Goal: Task Accomplishment & Management: Manage account settings

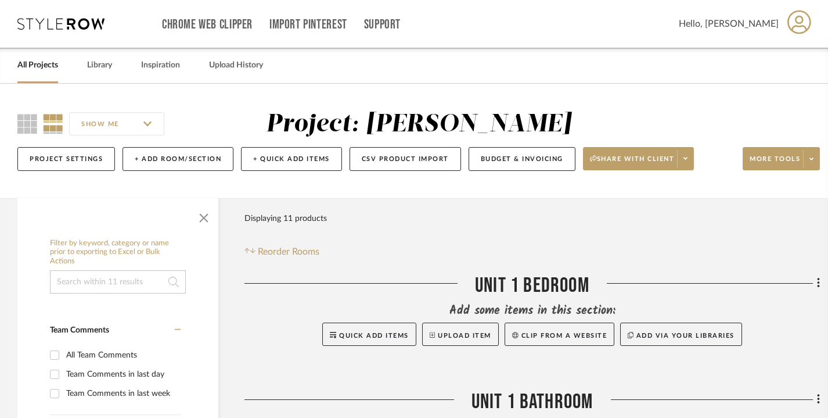
click at [39, 63] on link "All Projects" at bounding box center [37, 65] width 41 height 16
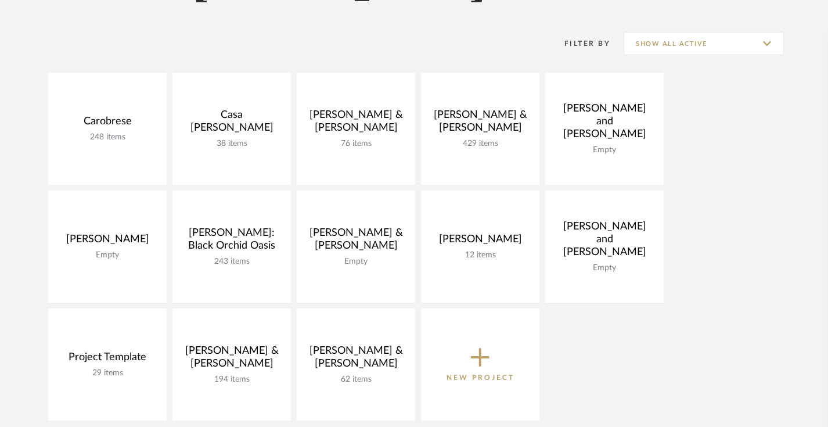
scroll to position [197, 0]
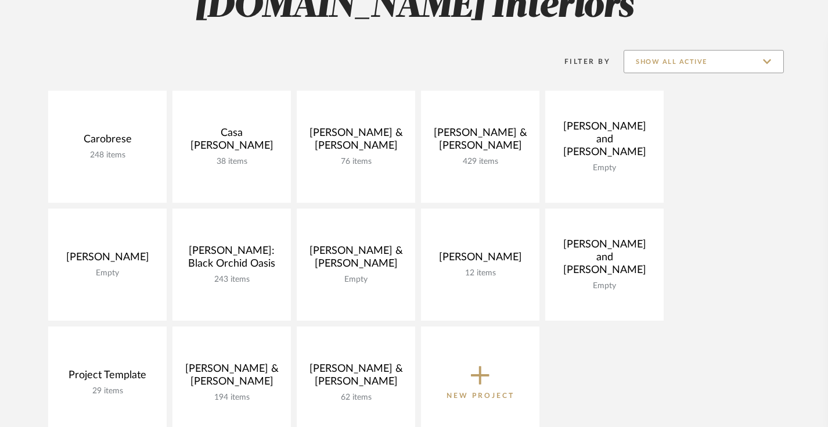
click at [721, 66] on input "Show All Active" at bounding box center [704, 61] width 160 height 23
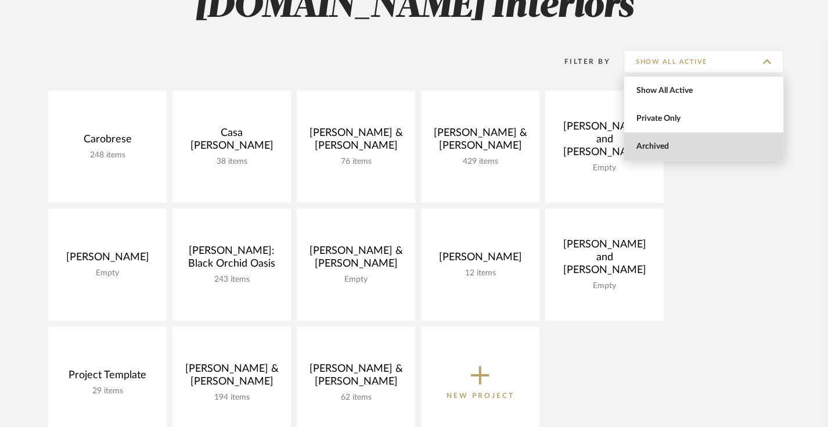
click at [674, 146] on span "Archived" at bounding box center [705, 147] width 138 height 10
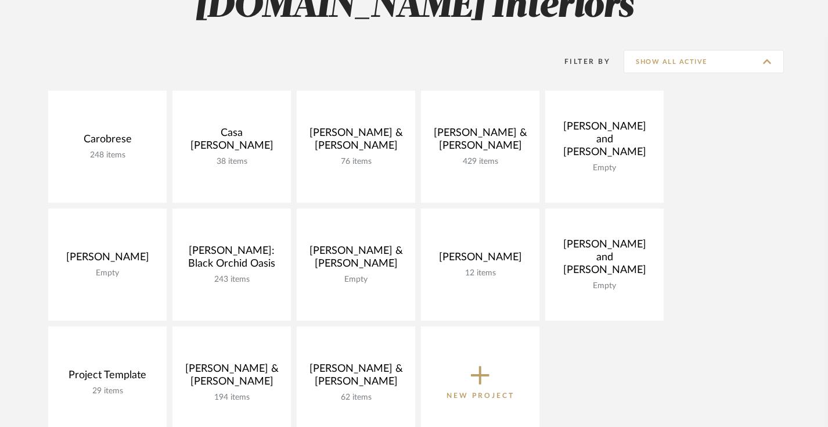
type input "Archived"
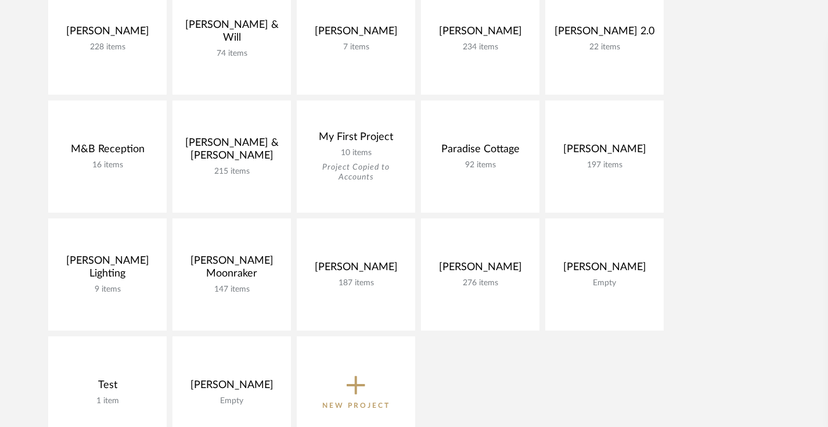
scroll to position [663, 0]
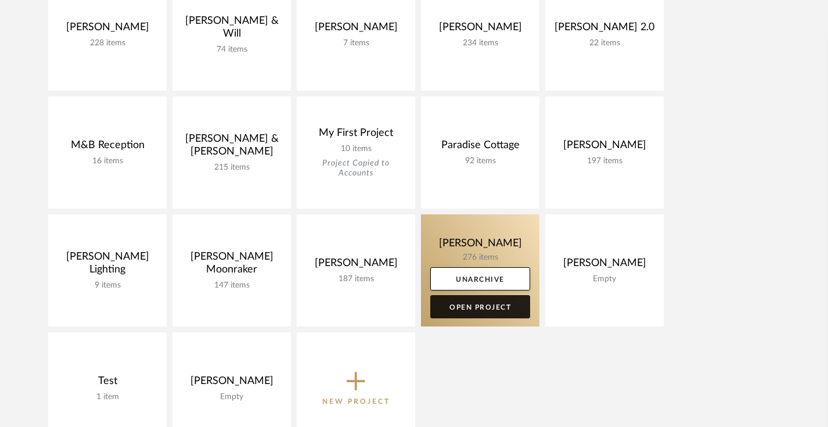
click at [472, 309] on link "Open Project" at bounding box center [480, 306] width 100 height 23
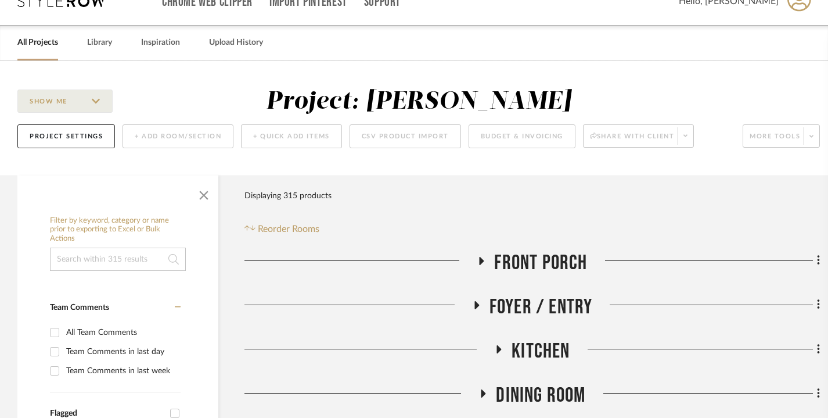
scroll to position [40, 0]
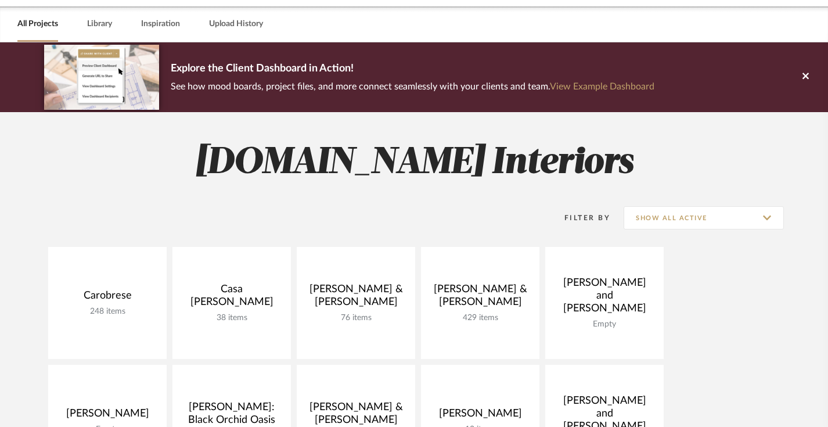
scroll to position [111, 0]
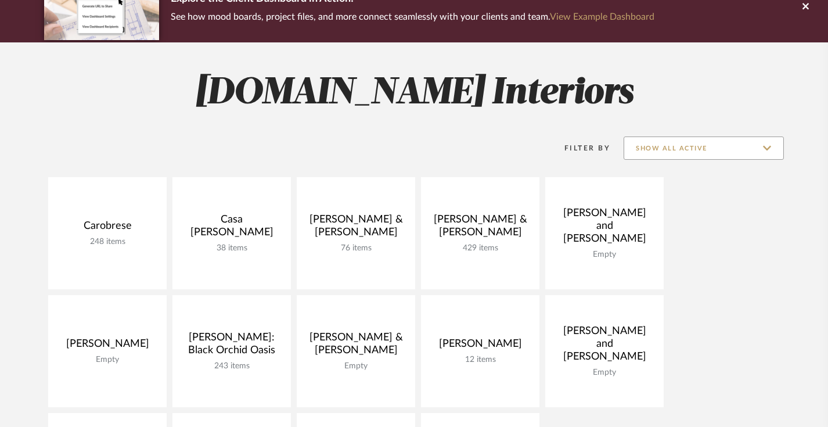
click at [699, 149] on input "Show All Active" at bounding box center [704, 147] width 160 height 23
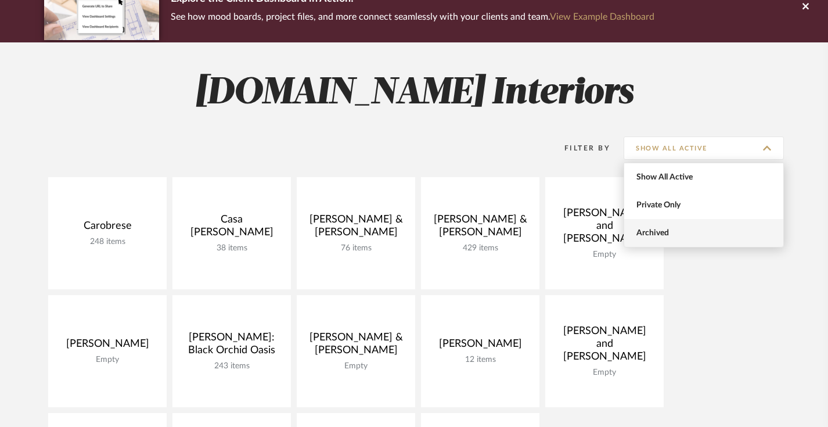
click at [661, 233] on span "Archived" at bounding box center [705, 233] width 138 height 10
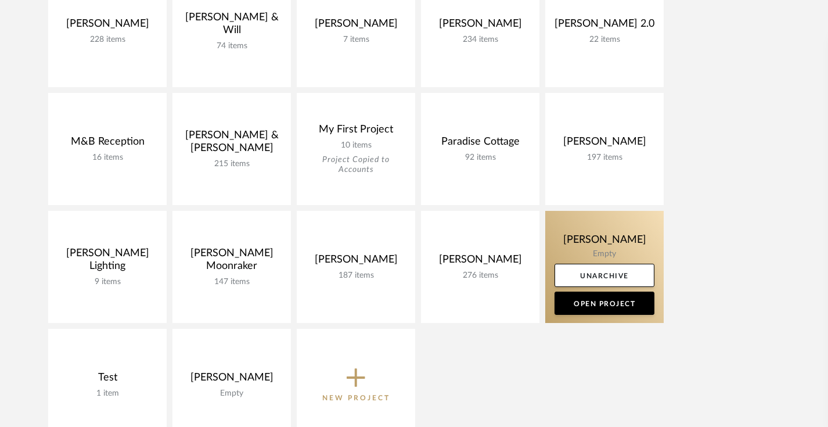
scroll to position [748, 0]
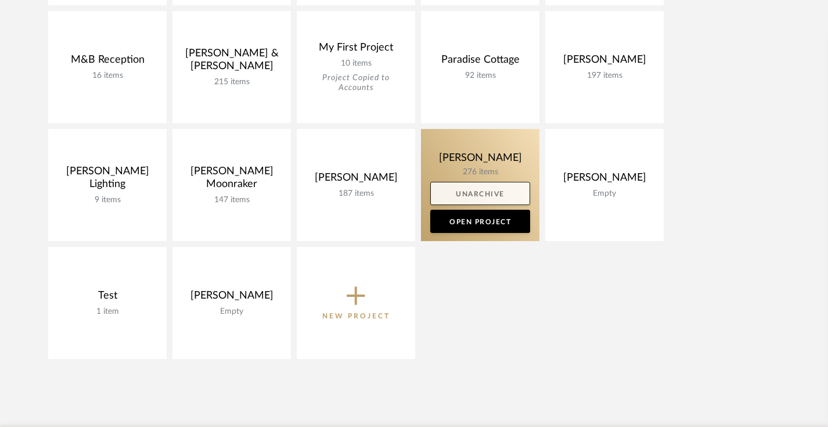
click at [472, 192] on link "Unarchive" at bounding box center [480, 193] width 100 height 23
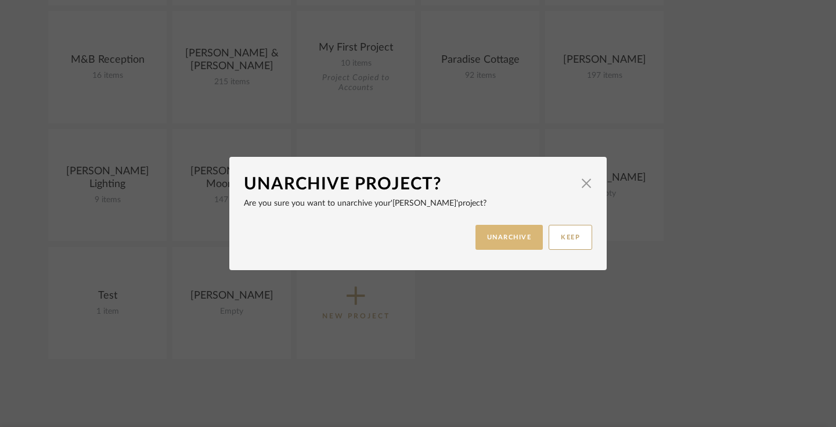
click at [488, 243] on button "UNARCHIVE" at bounding box center [510, 237] width 68 height 25
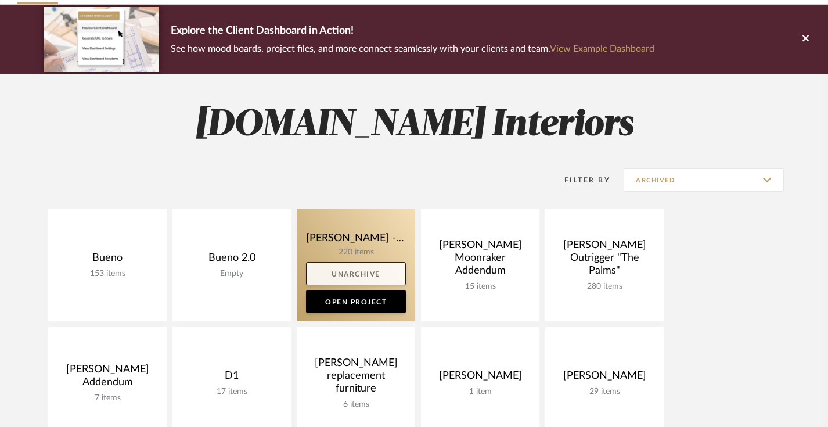
scroll to position [147, 0]
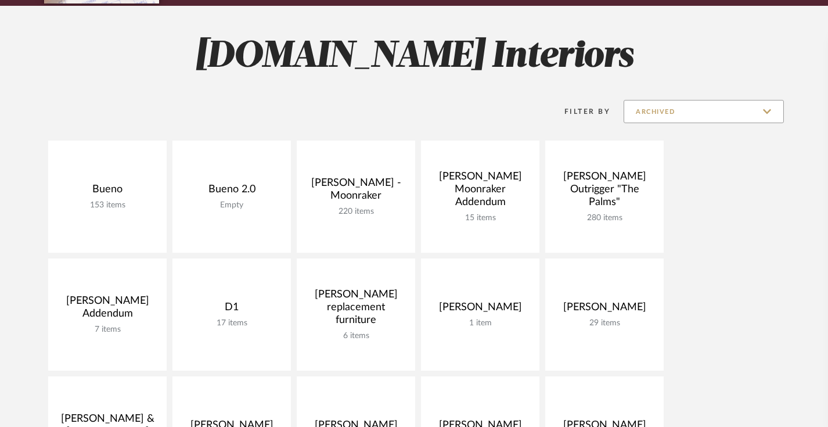
click at [654, 103] on input "Archived" at bounding box center [704, 111] width 160 height 23
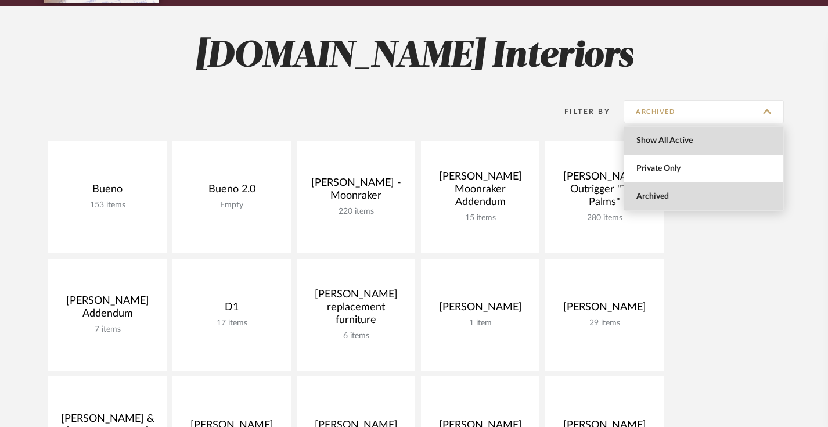
click at [652, 136] on span "Show All Active" at bounding box center [705, 141] width 138 height 10
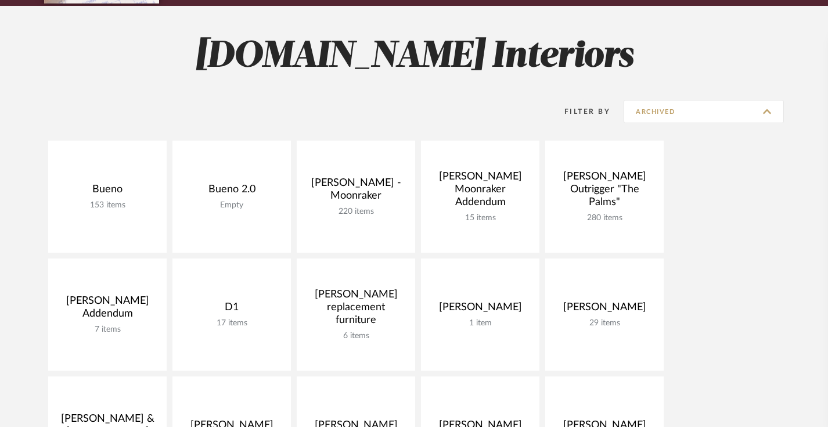
type input "Show All Active"
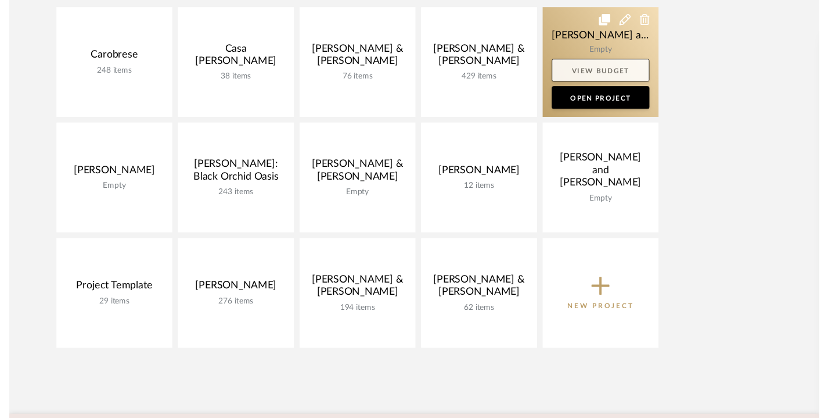
scroll to position [283, 0]
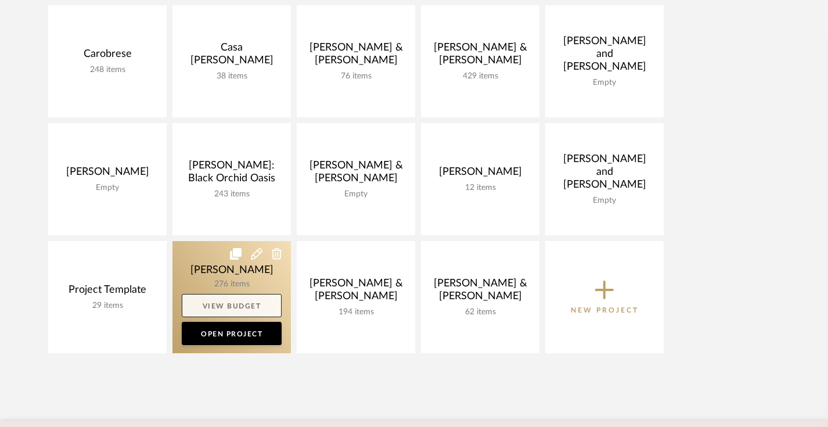
click at [219, 306] on link "View Budget" at bounding box center [232, 305] width 100 height 23
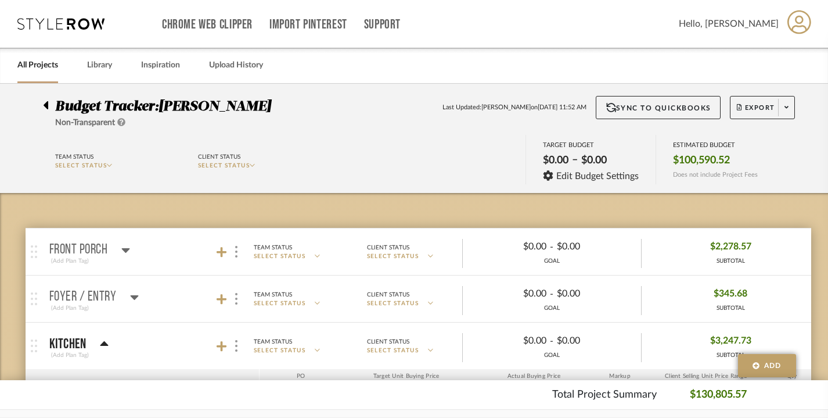
click at [126, 244] on icon at bounding box center [125, 250] width 9 height 14
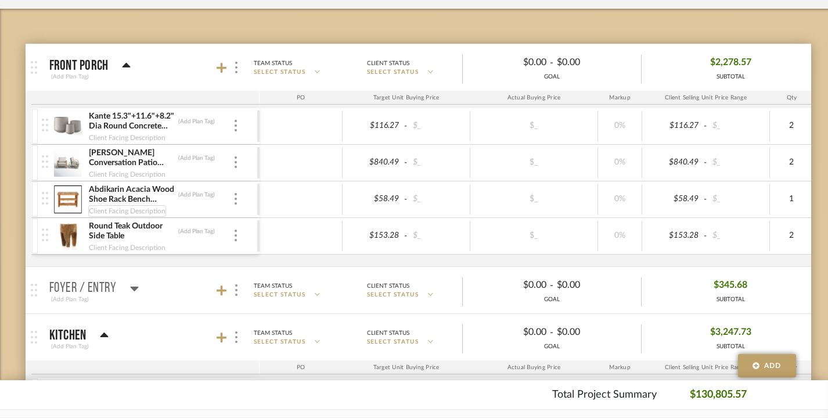
scroll to position [204, 0]
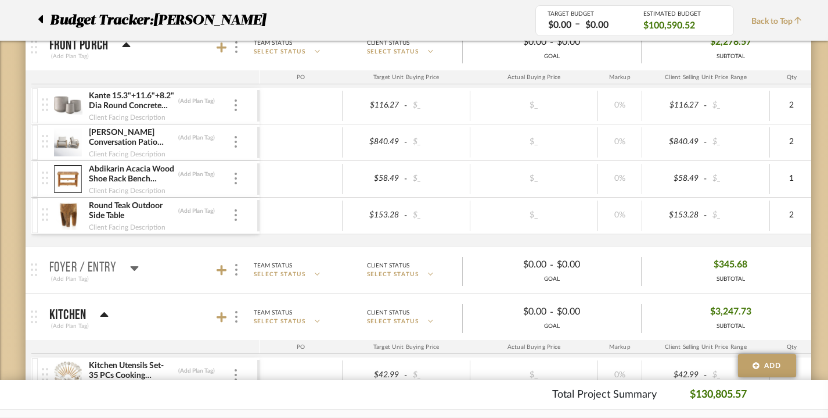
click at [133, 267] on icon at bounding box center [135, 268] width 8 height 5
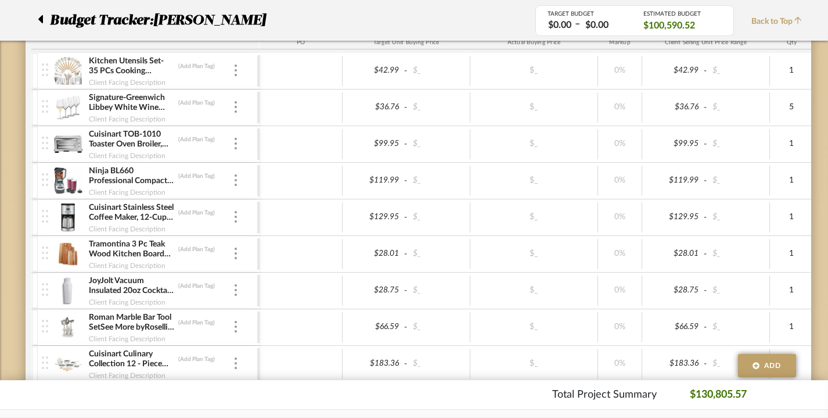
scroll to position [593, 0]
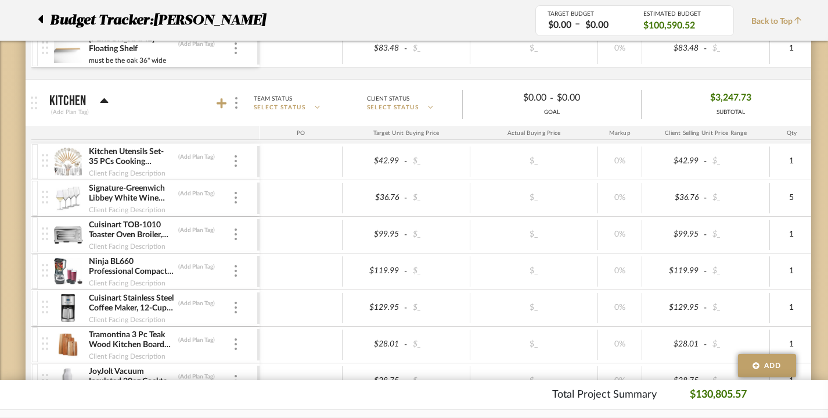
click at [101, 100] on icon at bounding box center [104, 101] width 9 height 14
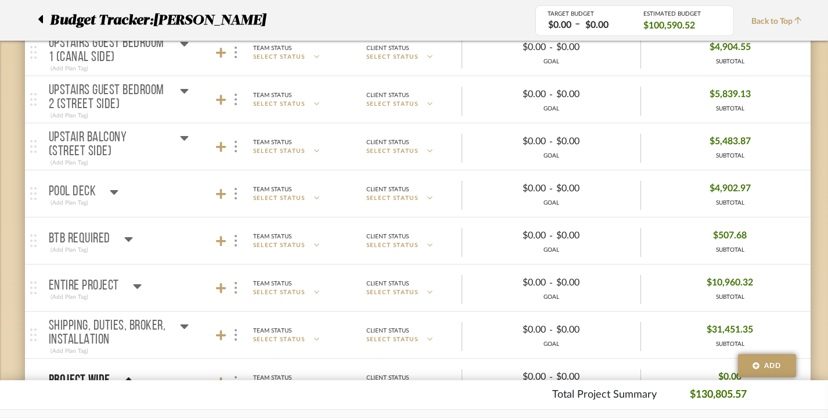
scroll to position [1172, 1]
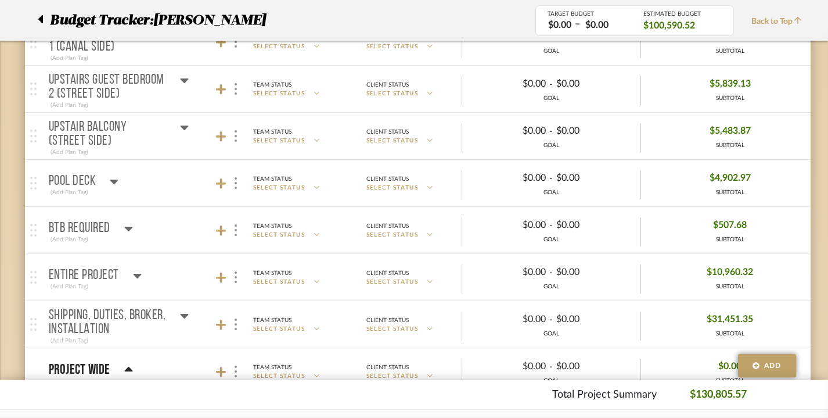
click at [186, 314] on icon at bounding box center [184, 316] width 8 height 5
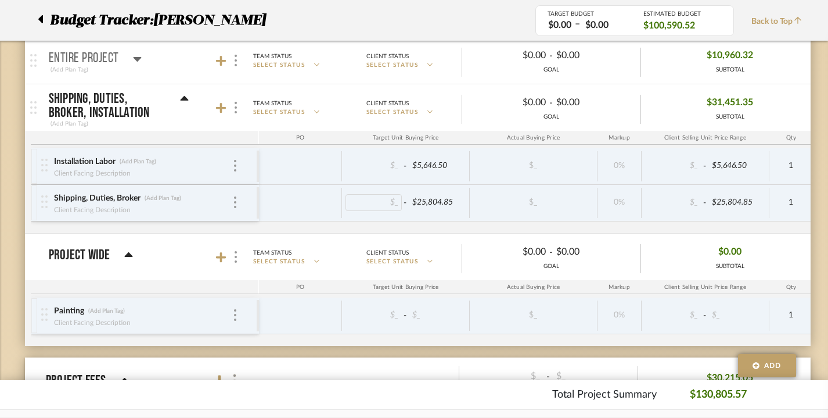
scroll to position [1390, 1]
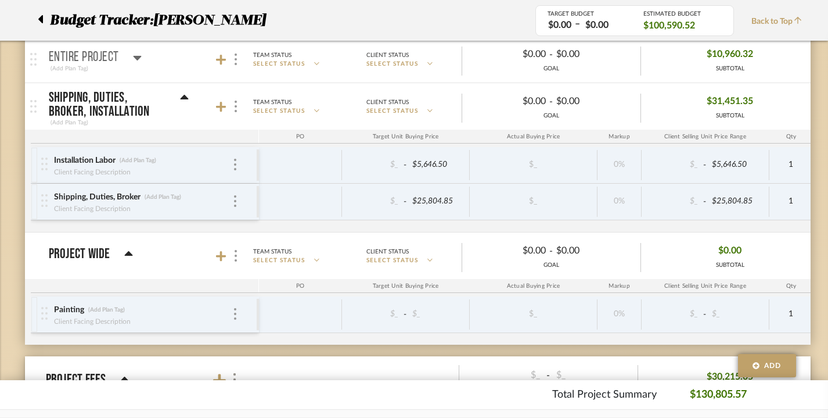
click at [185, 95] on icon at bounding box center [184, 97] width 8 height 5
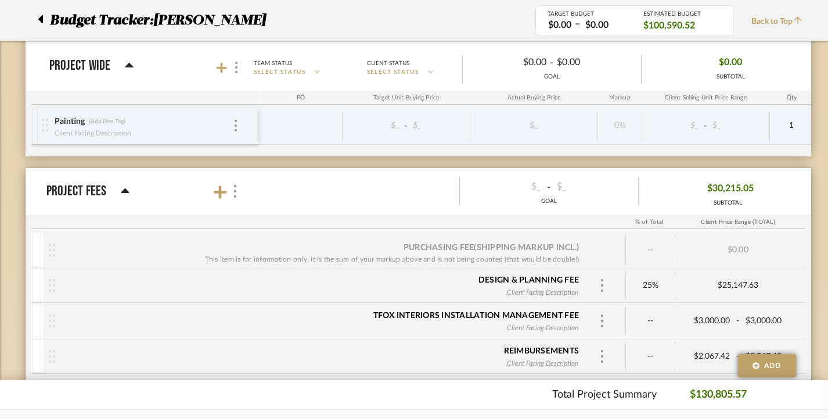
scroll to position [1474, 0]
